Goal: Task Accomplishment & Management: Manage account settings

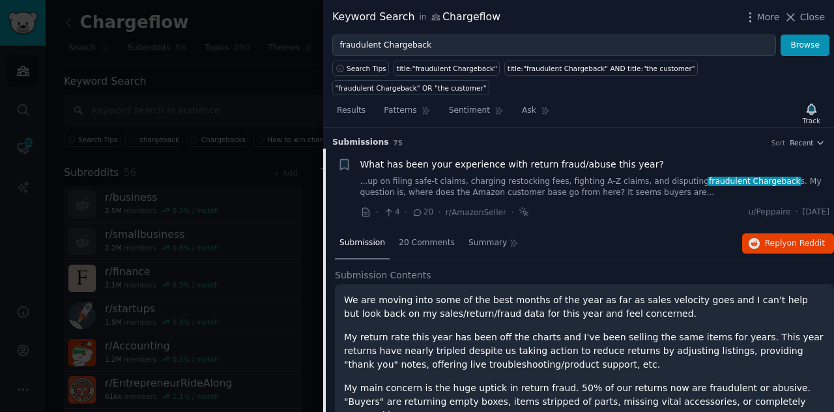
scroll to position [68, 0]
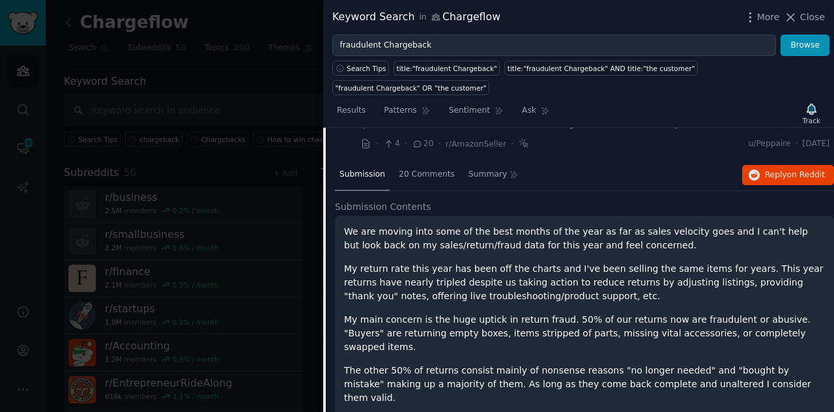
click at [791, 16] on icon at bounding box center [791, 17] width 14 height 14
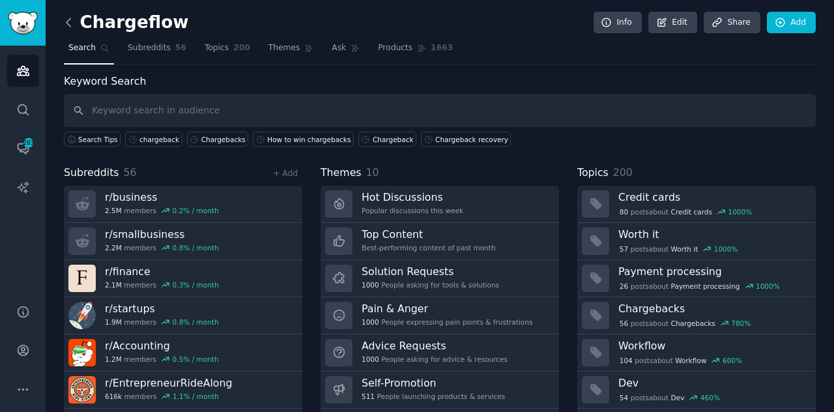
click at [68, 23] on icon at bounding box center [68, 22] width 4 height 8
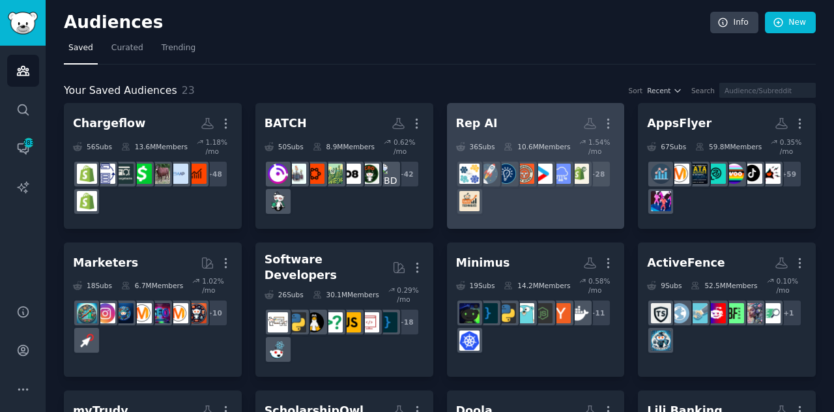
click at [575, 199] on div "+ 28" at bounding box center [536, 187] width 160 height 55
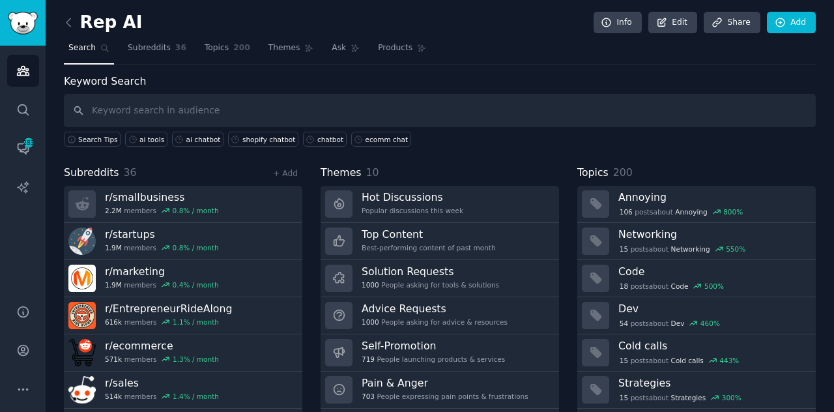
scroll to position [35, 0]
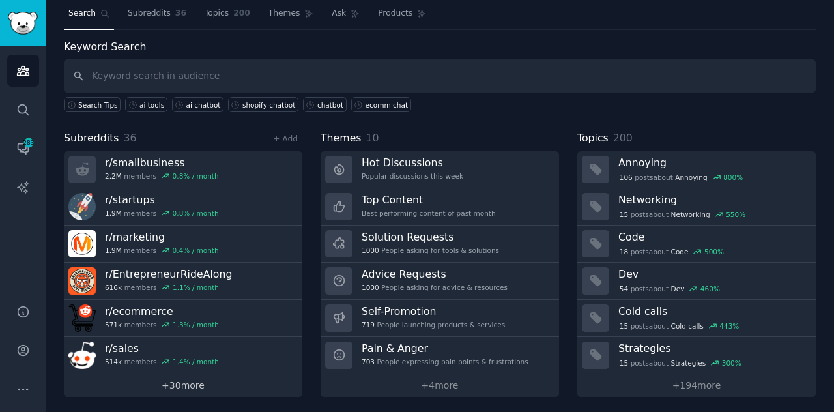
click at [221, 381] on link "+ 30 more" at bounding box center [183, 385] width 238 height 23
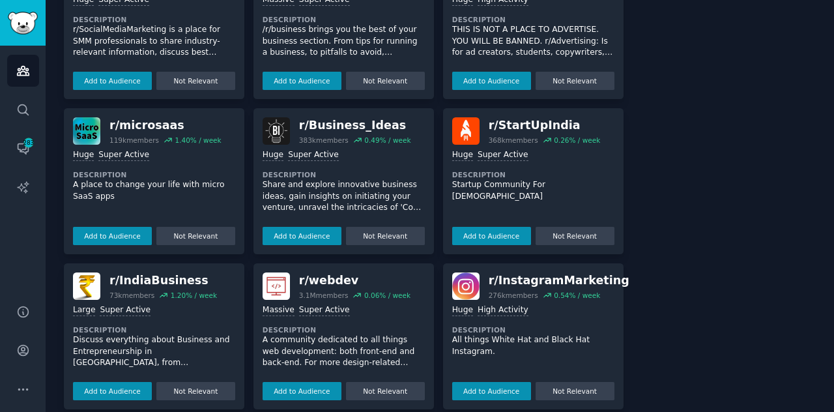
scroll to position [1722, 0]
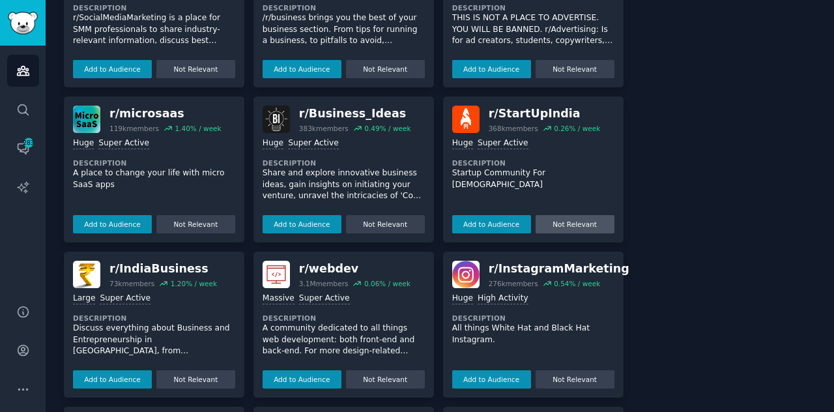
click at [584, 215] on button "Not Relevant" at bounding box center [574, 224] width 79 height 18
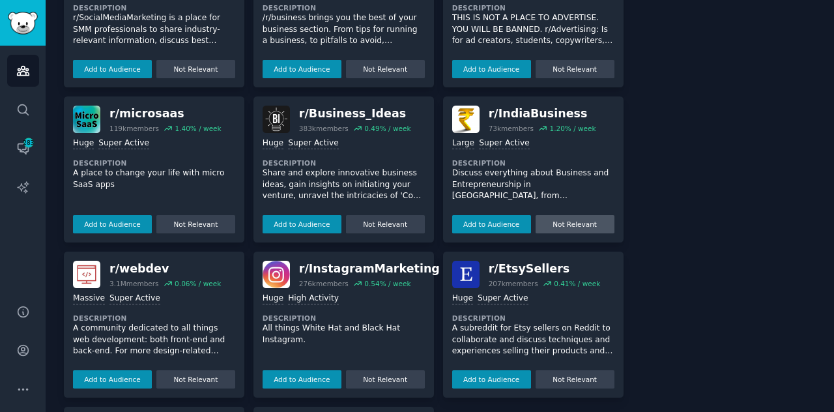
click at [567, 215] on button "Not Relevant" at bounding box center [574, 224] width 79 height 18
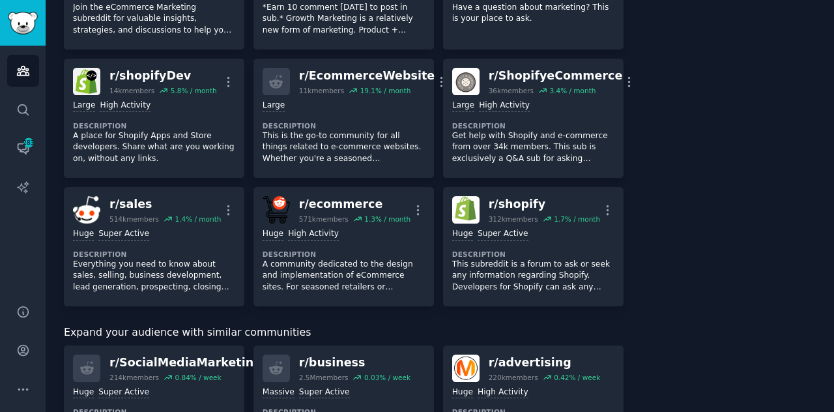
scroll to position [1312, 0]
